Goal: Check status: Check status

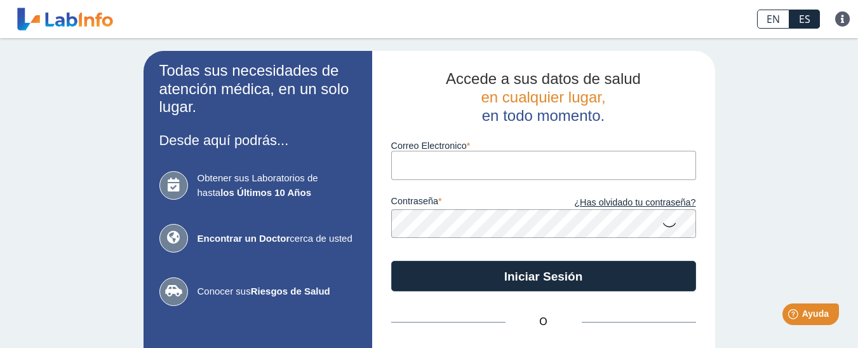
type input "ecastro752008@hotmail.com"
click at [666, 217] on icon at bounding box center [669, 224] width 15 height 25
click at [667, 226] on icon at bounding box center [669, 223] width 15 height 23
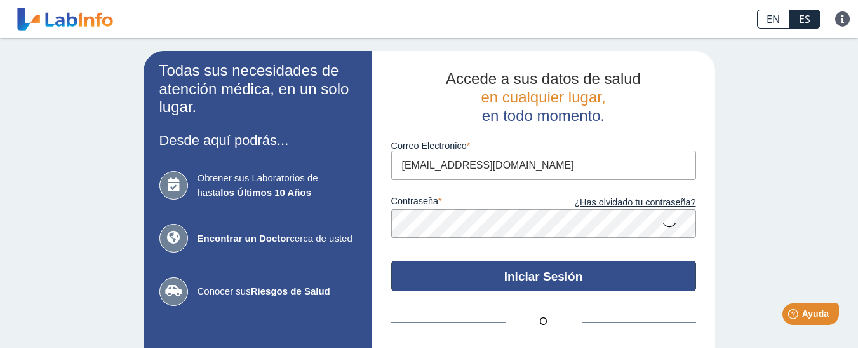
click at [615, 277] on button "Iniciar Sesión" at bounding box center [543, 276] width 305 height 31
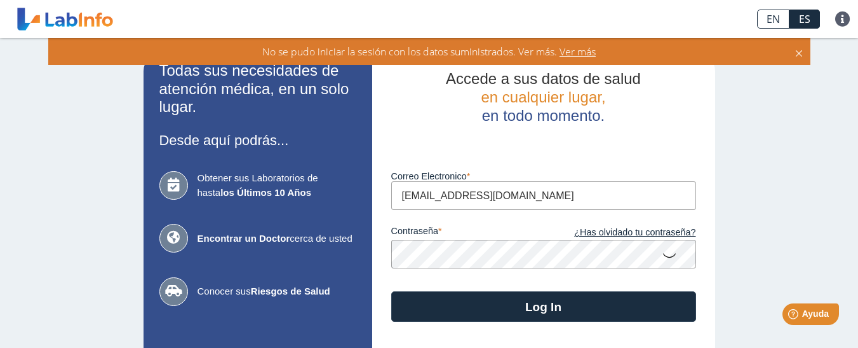
click at [662, 252] on icon at bounding box center [669, 254] width 15 height 25
drag, startPoint x: 474, startPoint y: 195, endPoint x: 466, endPoint y: 196, distance: 7.7
click at [466, 196] on input "ecastro752008@hotmail.com" at bounding box center [543, 195] width 305 height 29
click at [662, 250] on icon at bounding box center [669, 253] width 15 height 23
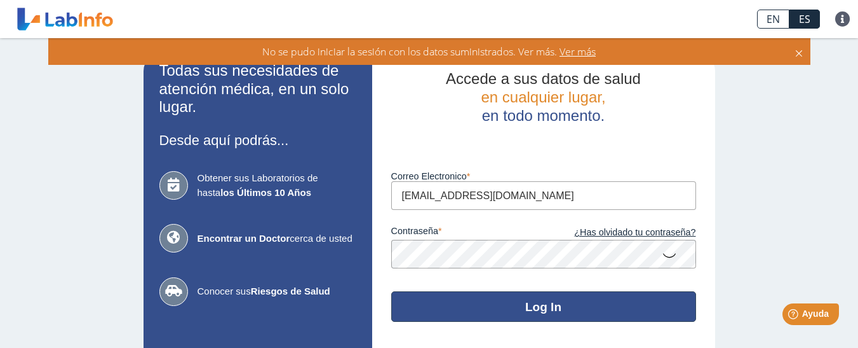
click at [606, 304] on button "Log In" at bounding box center [543, 306] width 305 height 31
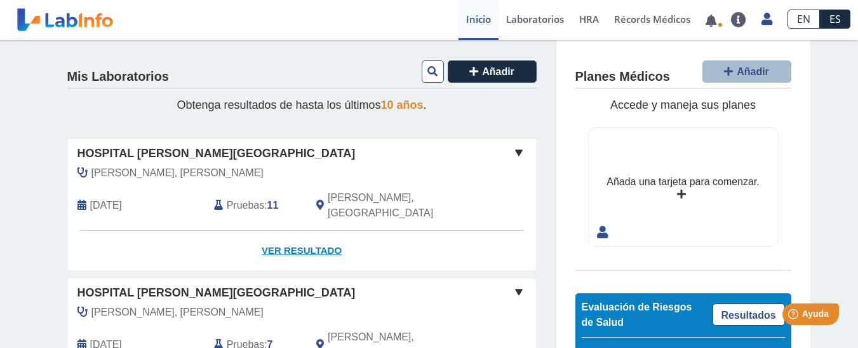
click at [323, 231] on link "Ver Resultado" at bounding box center [302, 251] width 468 height 40
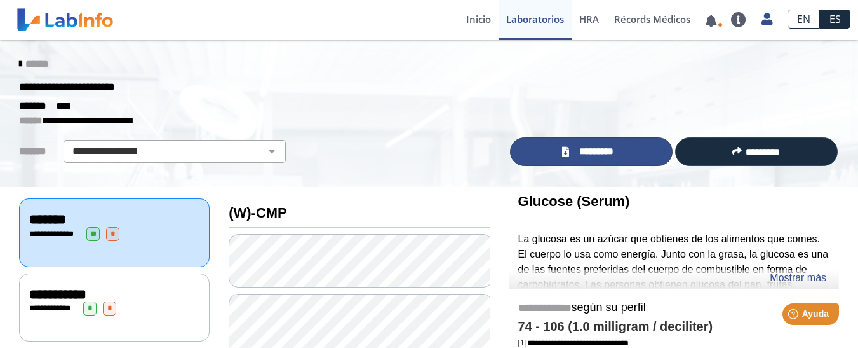
click at [550, 159] on link "*********" at bounding box center [591, 151] width 163 height 29
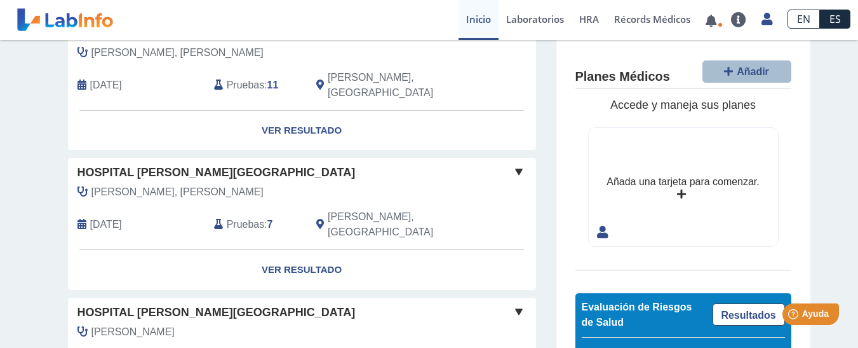
scroll to position [123, 0]
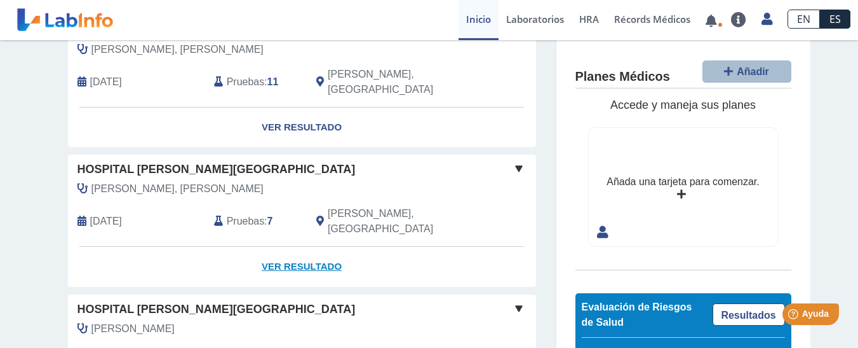
click at [317, 247] on link "Ver Resultado" at bounding box center [302, 267] width 468 height 40
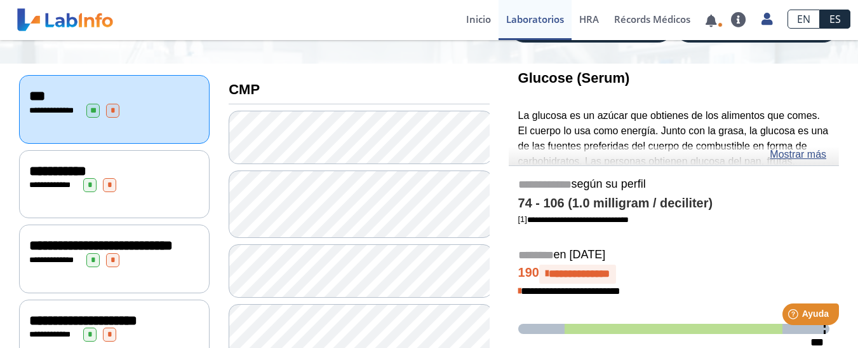
drag, startPoint x: 646, startPoint y: 151, endPoint x: 816, endPoint y: 146, distance: 170.4
click at [816, 146] on div "Glucose (Serum) La glucosa es un azúcar que obtienes de los alimentos que comes…" at bounding box center [674, 115] width 330 height 102
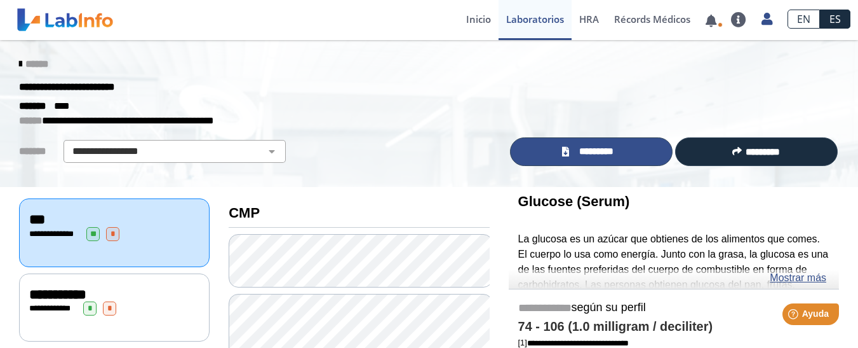
click at [567, 148] on link "*********" at bounding box center [591, 151] width 163 height 29
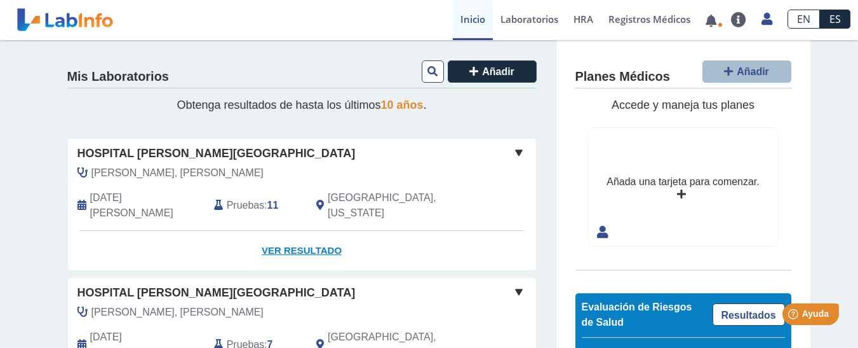
click at [291, 245] on font "Ver resultado" at bounding box center [302, 250] width 80 height 11
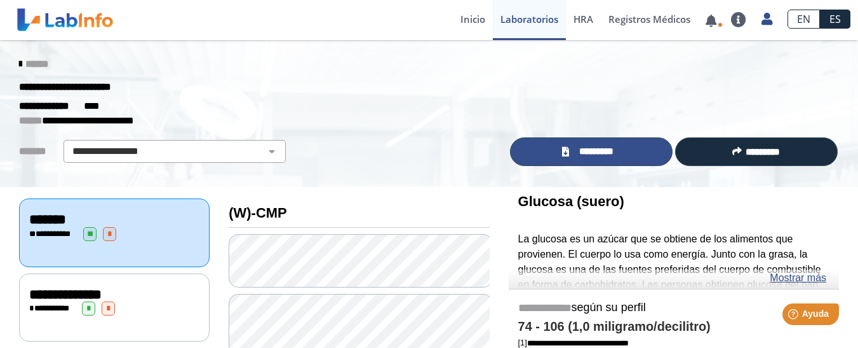
click at [602, 154] on font "*********" at bounding box center [597, 151] width 34 height 10
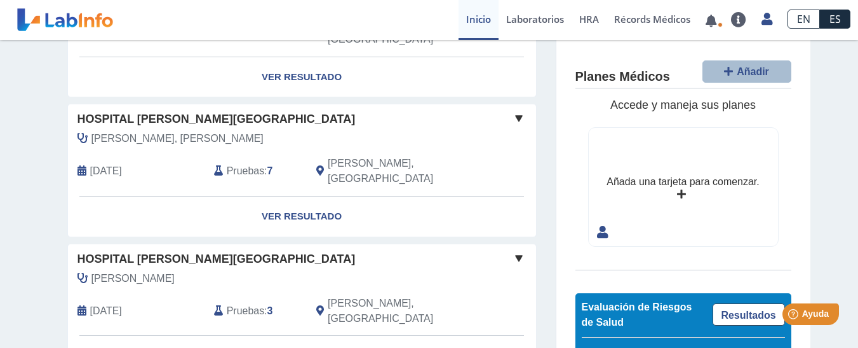
scroll to position [164, 0]
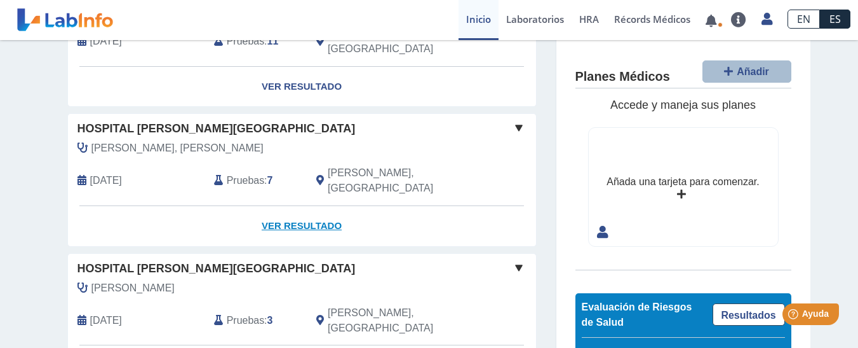
click at [315, 206] on link "Ver Resultado" at bounding box center [302, 226] width 468 height 40
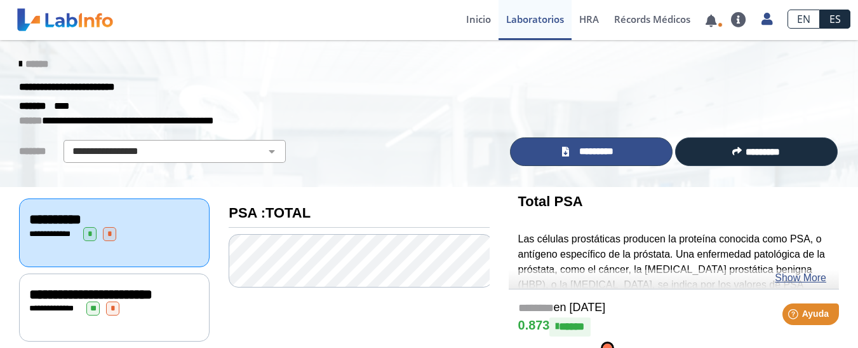
click at [550, 152] on link "*********" at bounding box center [591, 151] width 163 height 29
